Goal: Task Accomplishment & Management: Manage account settings

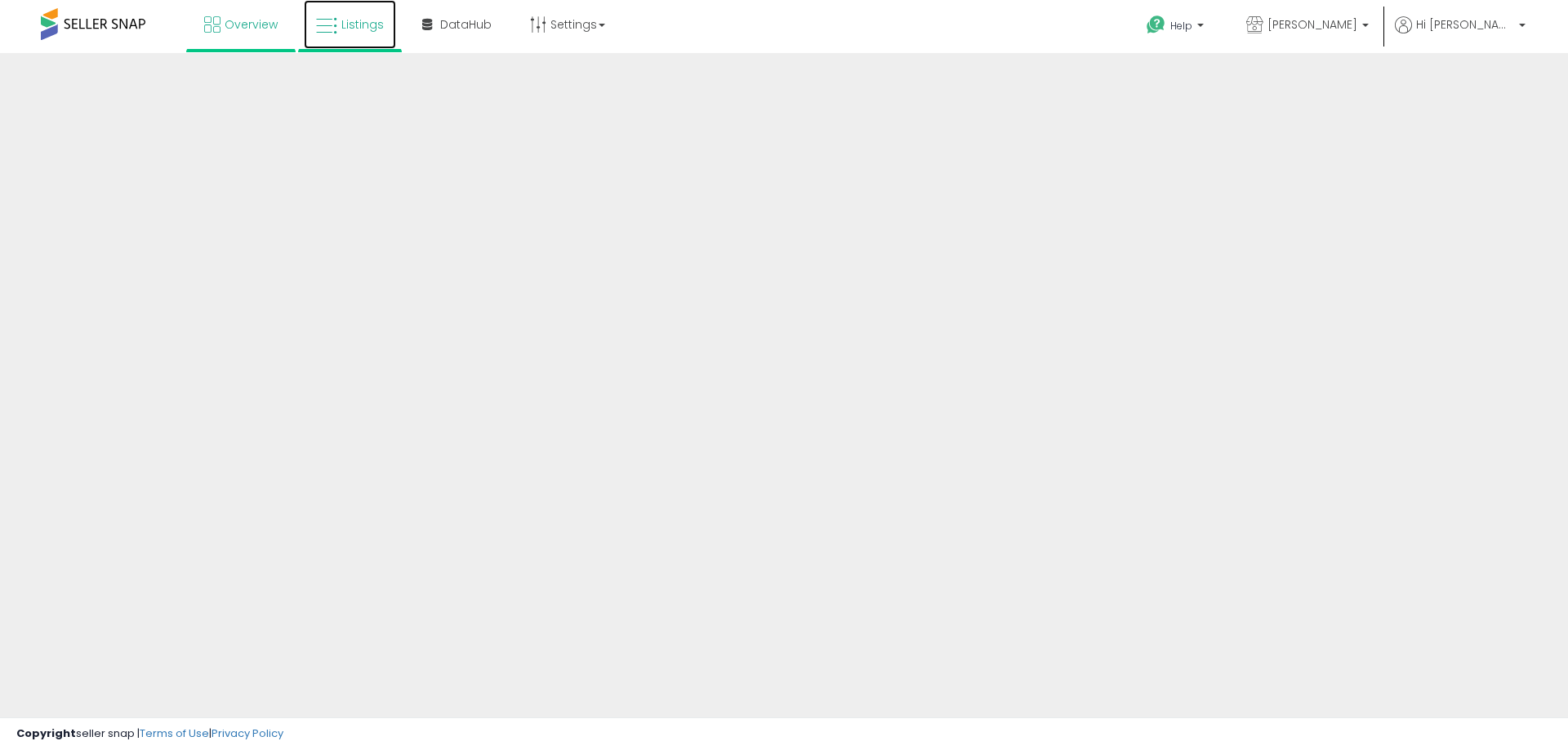
click at [384, 29] on link "Listings" at bounding box center [349, 25] width 92 height 49
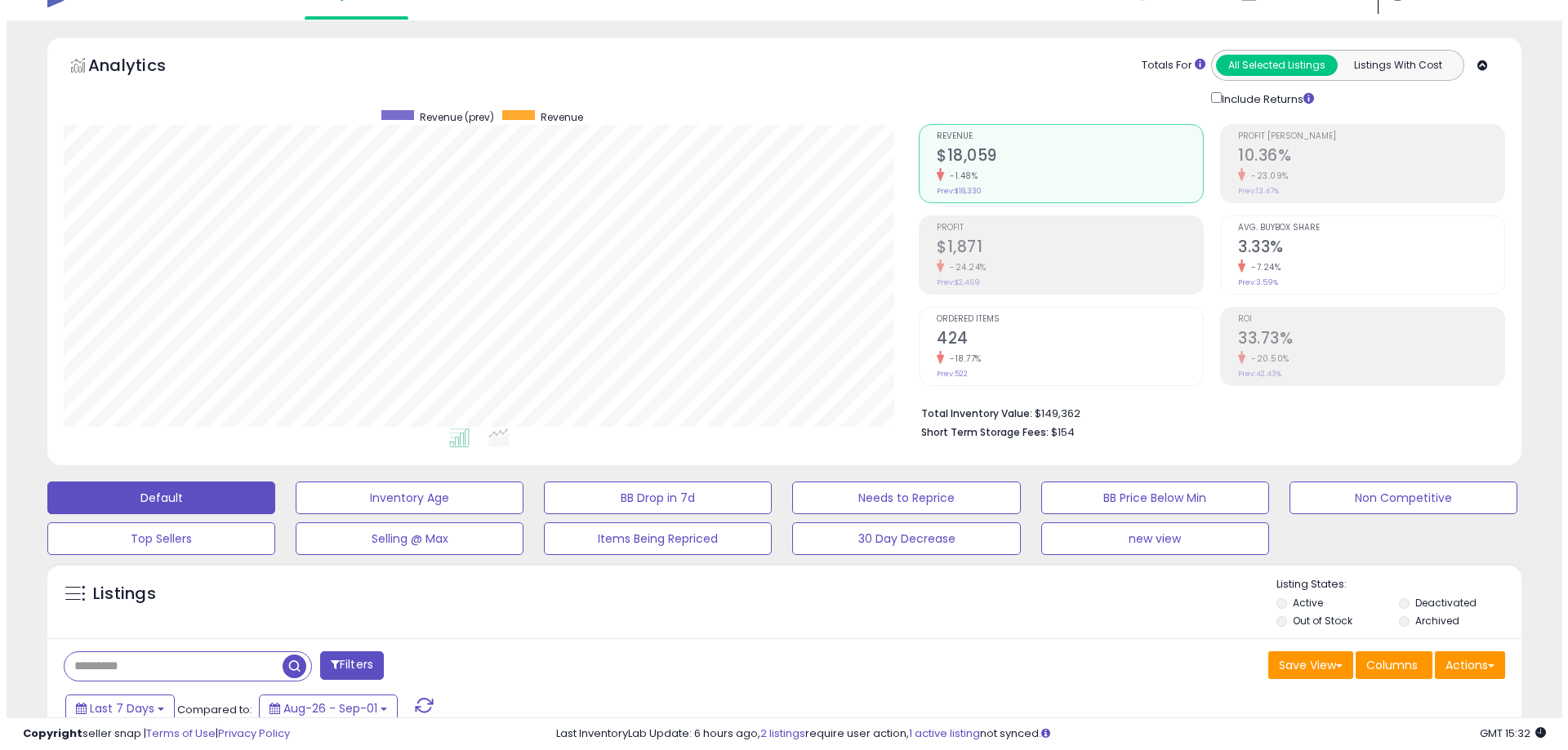
scroll to position [82, 0]
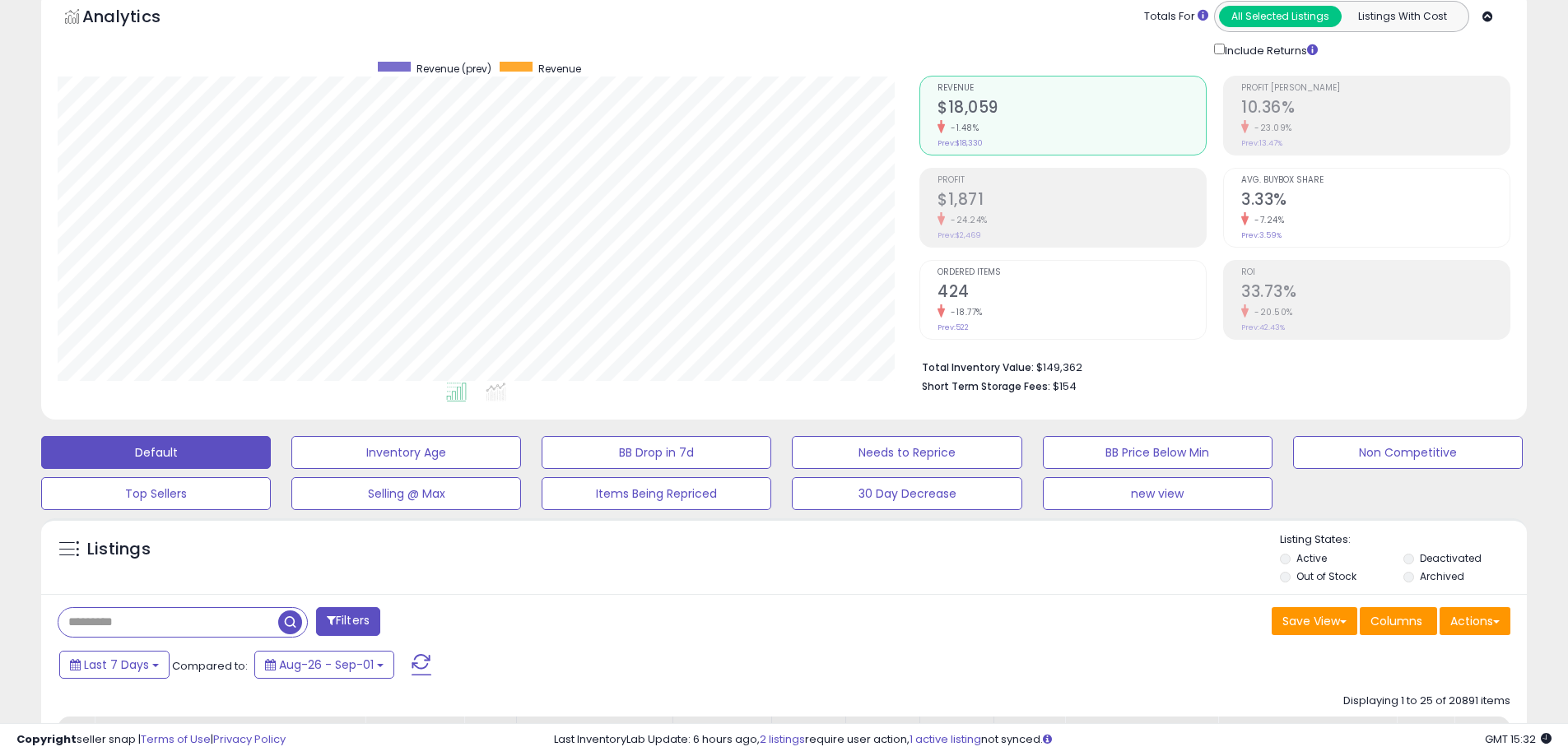
click at [1416, 557] on li "Deactivated" at bounding box center [1464, 560] width 121 height 18
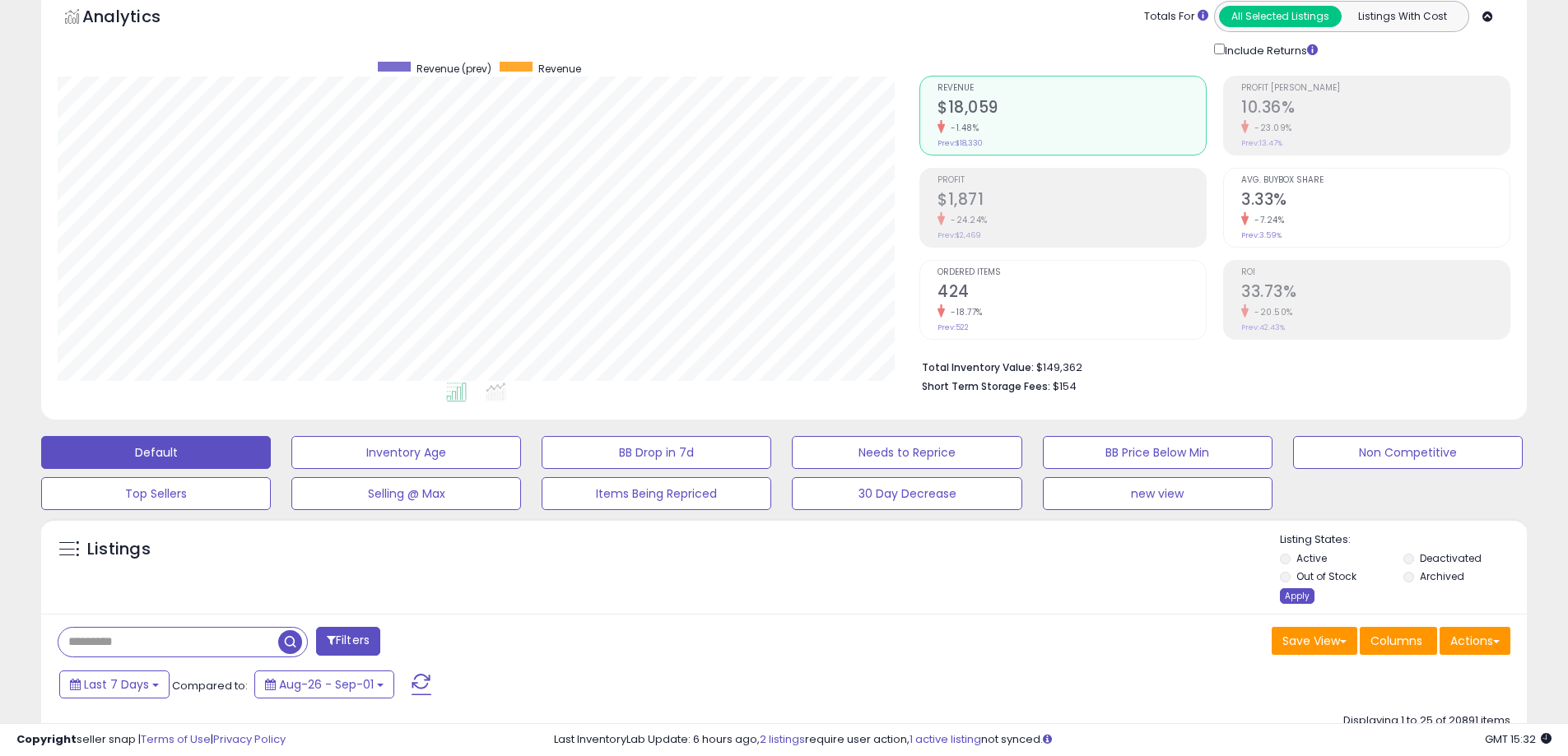
click at [1302, 596] on div "Apply" at bounding box center [1297, 596] width 35 height 15
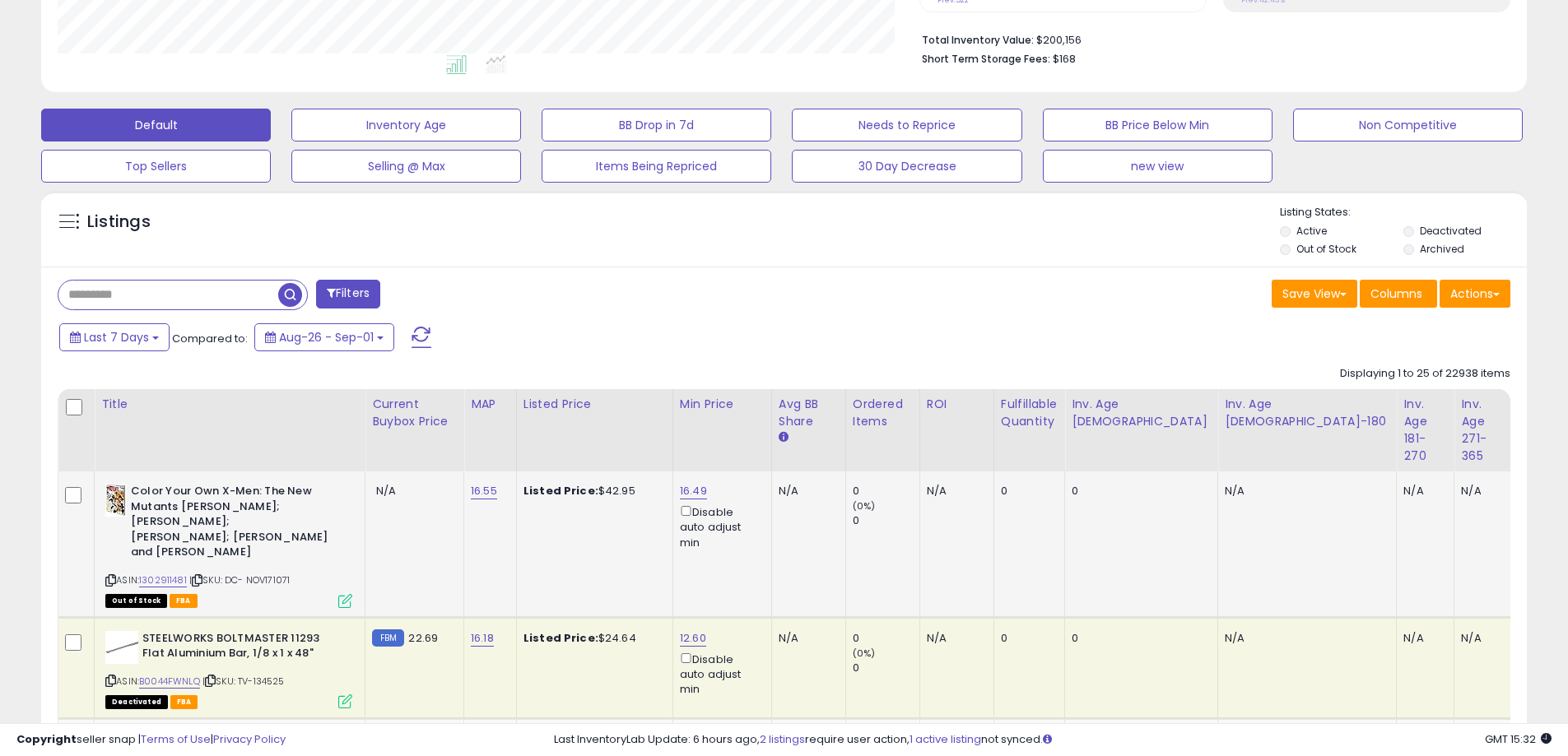
scroll to position [411, 0]
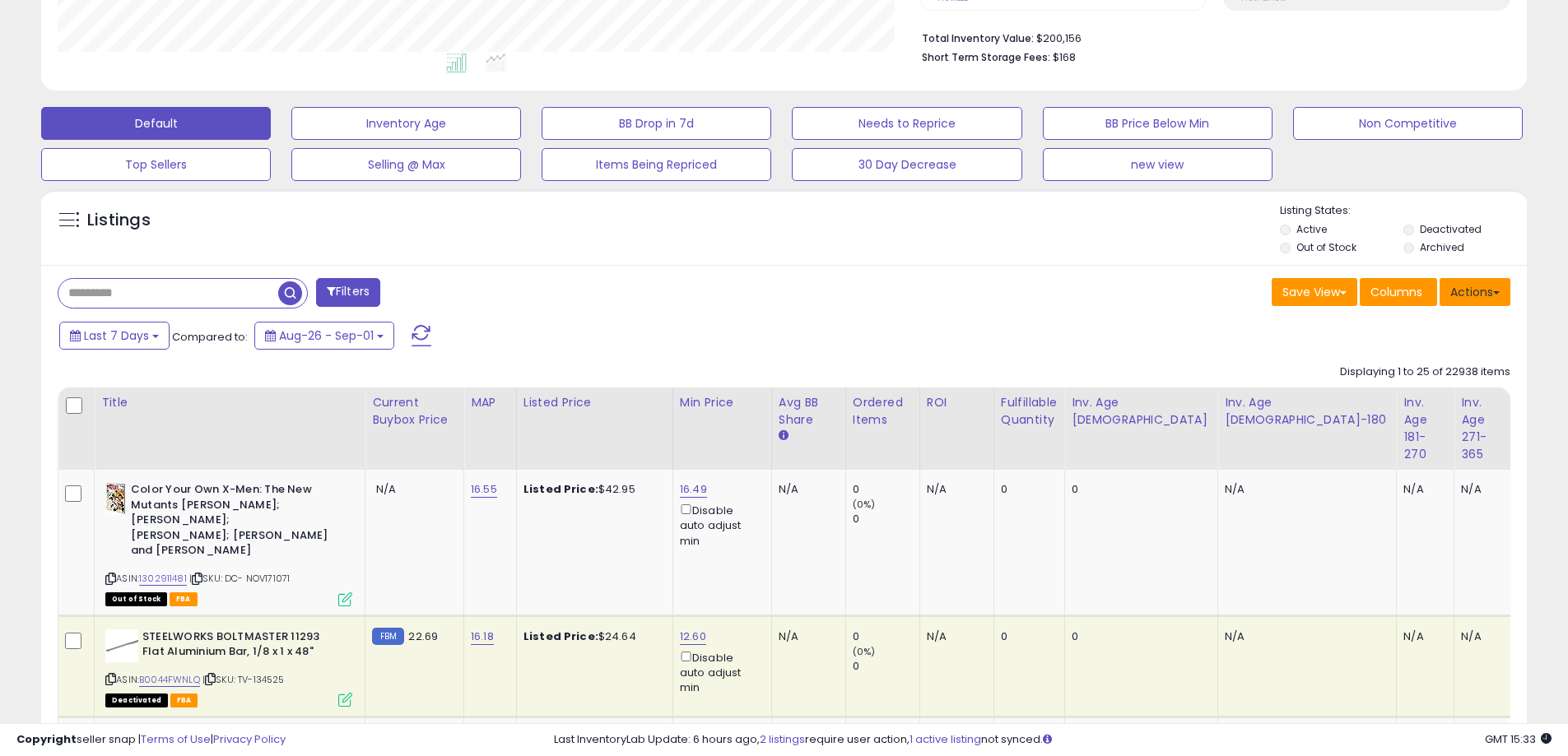
click at [1501, 303] on button "Actions" at bounding box center [1475, 291] width 71 height 28
click at [1426, 402] on link "Export All Columns" at bounding box center [1408, 397] width 180 height 26
